Goal: Task Accomplishment & Management: Complete application form

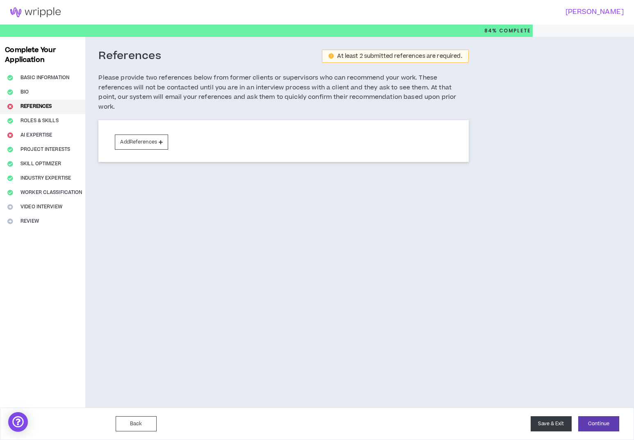
click at [549, 423] on button "Save & Exit" at bounding box center [550, 423] width 41 height 15
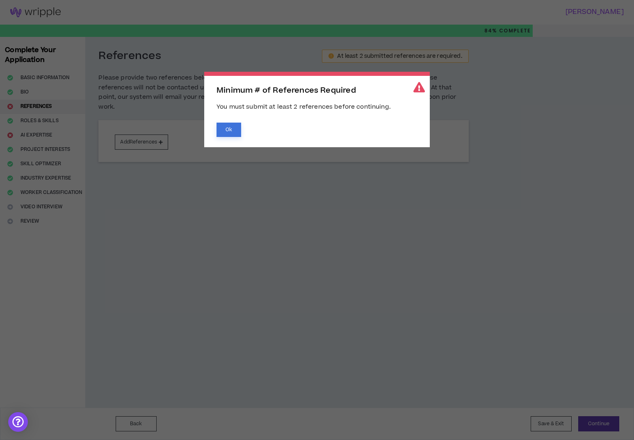
click at [225, 128] on button "Ok" at bounding box center [228, 130] width 25 height 14
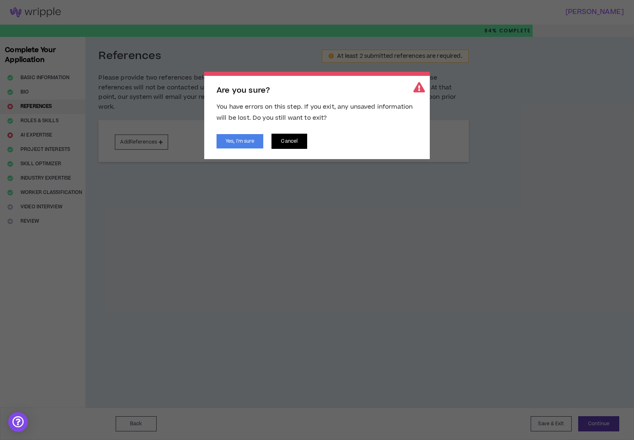
drag, startPoint x: 294, startPoint y: 139, endPoint x: 239, endPoint y: 296, distance: 165.8
click at [294, 139] on button "Cancel" at bounding box center [289, 141] width 36 height 15
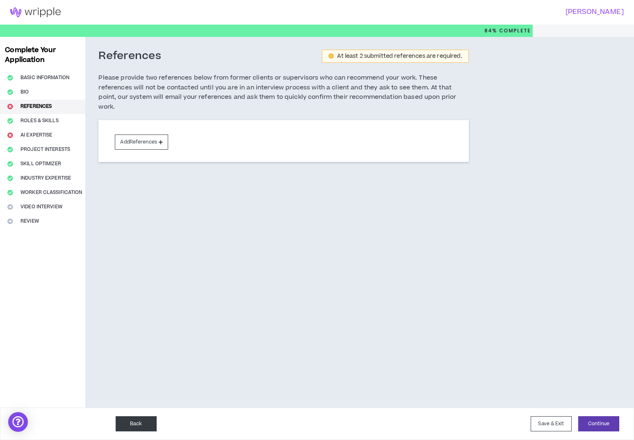
click at [147, 423] on button "Back" at bounding box center [136, 423] width 41 height 15
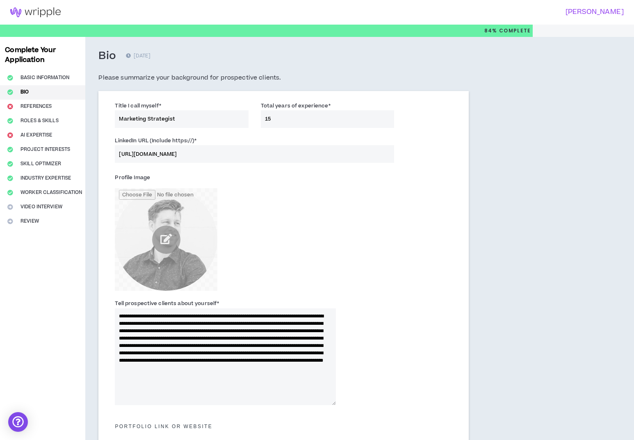
scroll to position [261, 0]
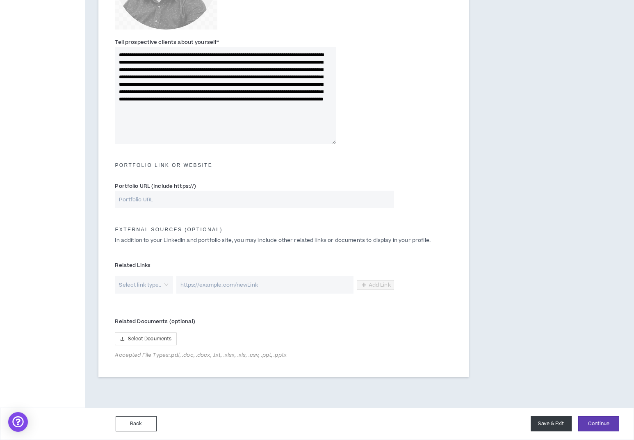
click at [545, 421] on button "Save & Exit" at bounding box center [550, 423] width 41 height 15
